Goal: Information Seeking & Learning: Learn about a topic

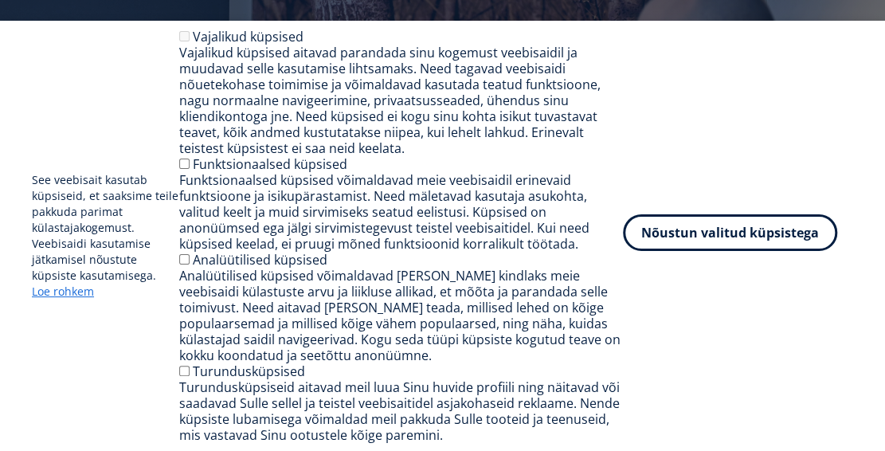
click at [736, 233] on button "Nõustun valitud küpsistega" at bounding box center [730, 232] width 214 height 37
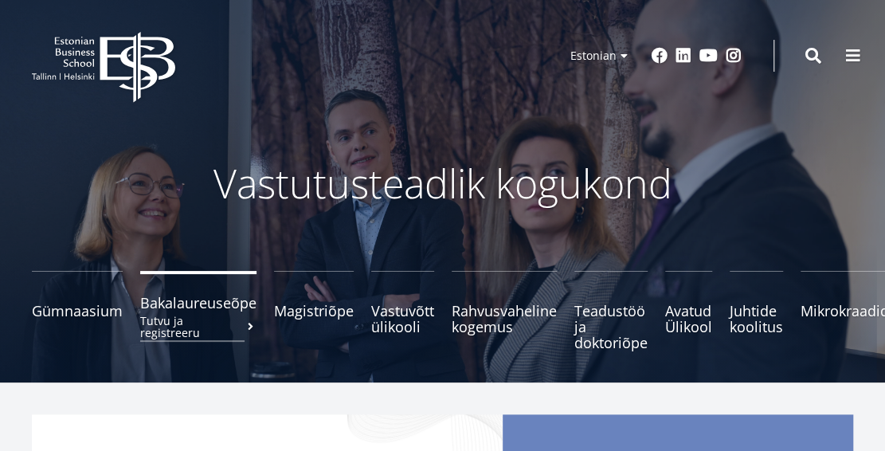
click at [166, 308] on span "Bakalaureuseõpe Tutvu ja registreeru" at bounding box center [198, 303] width 116 height 16
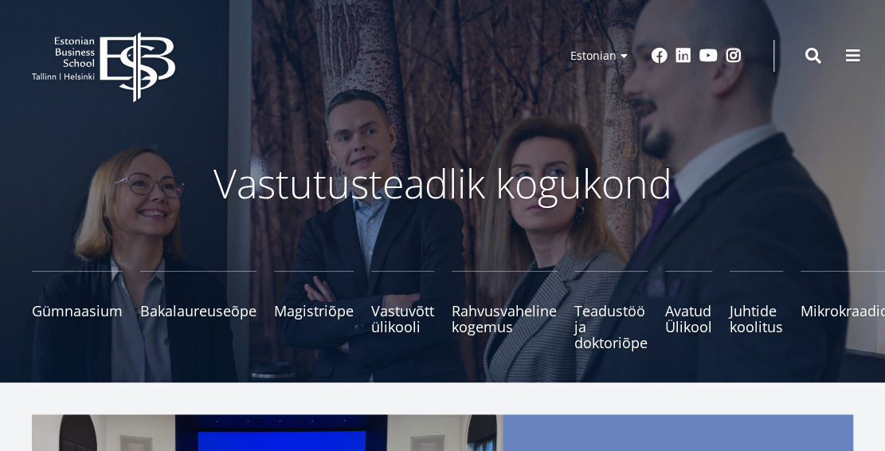
click at [808, 53] on span at bounding box center [813, 56] width 16 height 16
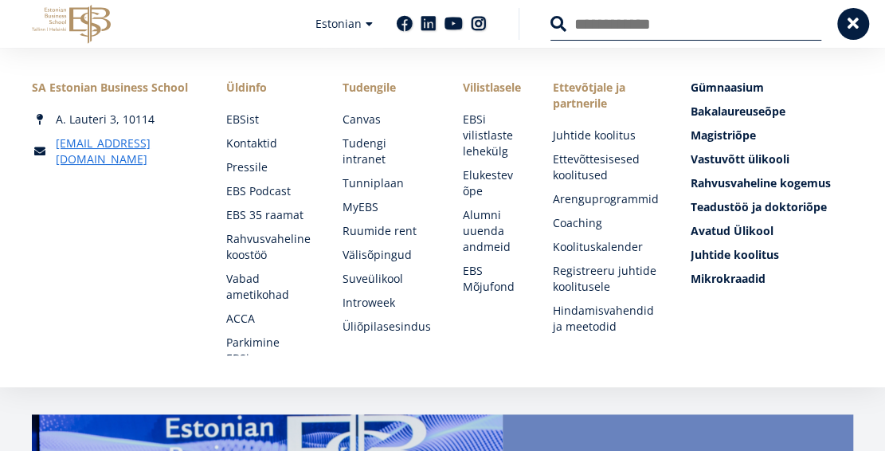
click at [613, 27] on input "Otsing" at bounding box center [685, 23] width 271 height 33
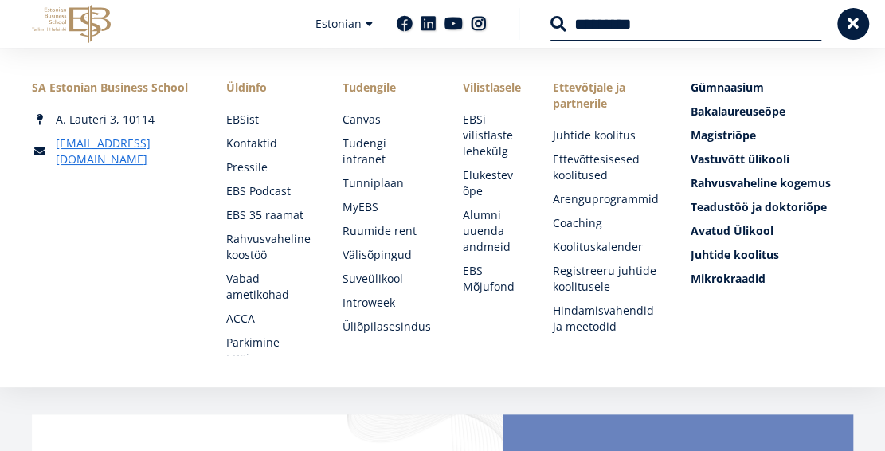
type input "*********"
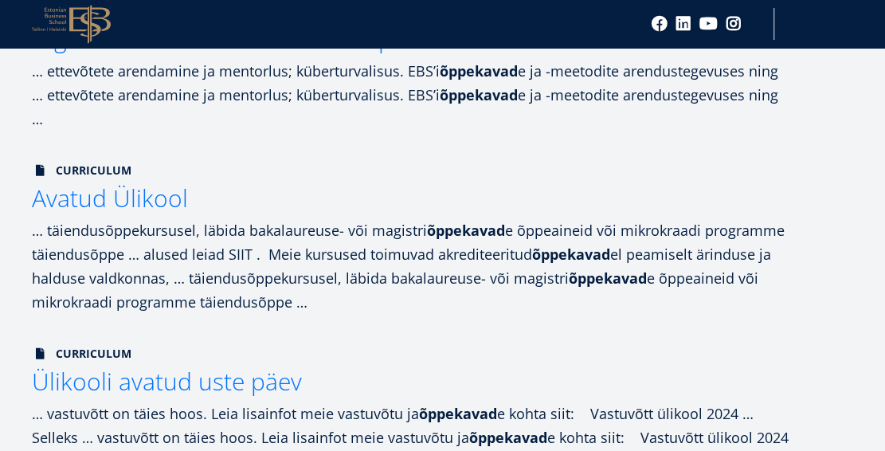
scroll to position [797, 0]
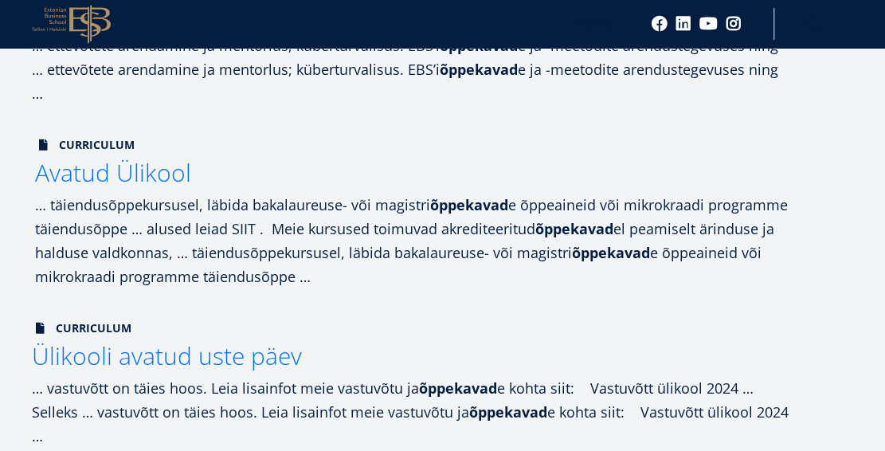
click at [125, 175] on span "Avatud Ülikool" at bounding box center [113, 172] width 156 height 33
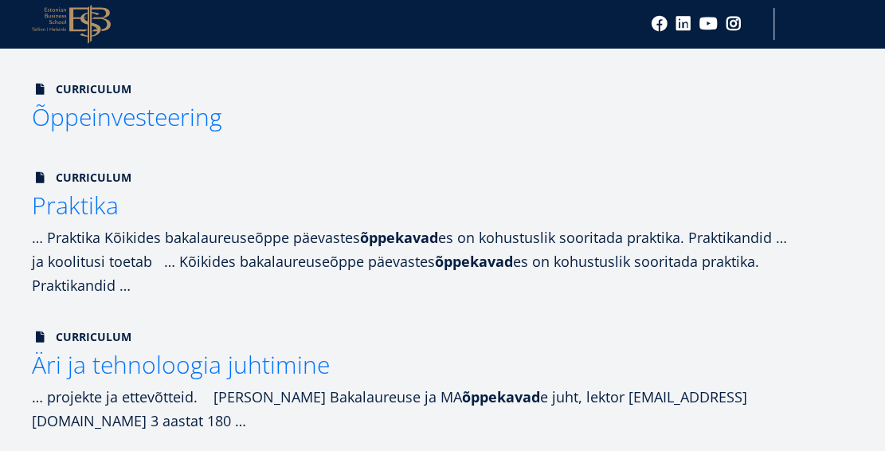
scroll to position [1593, 0]
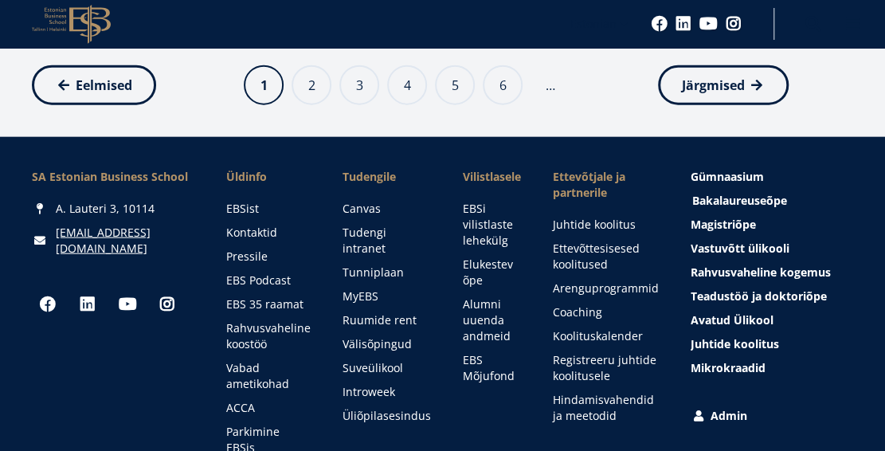
click at [712, 205] on span "Bakalaureuseõpe Tutvu ja registreeru" at bounding box center [739, 200] width 95 height 15
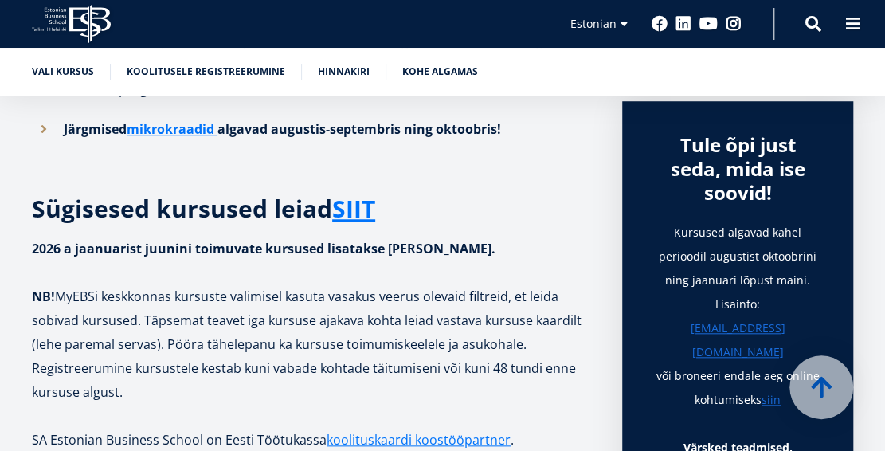
scroll to position [398, 0]
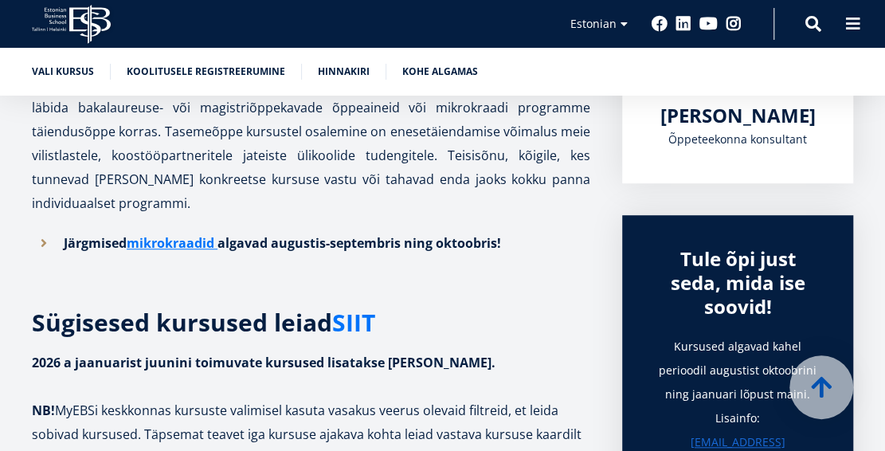
click at [365, 319] on link "SIIT" at bounding box center [353, 323] width 43 height 24
